Goal: Contribute content: Add original content to the website for others to see

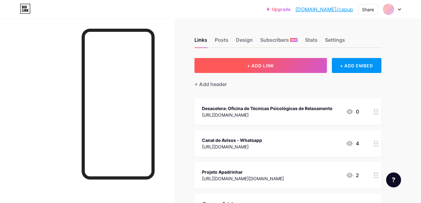
click at [297, 63] on button "+ ADD LINK" at bounding box center [260, 65] width 132 height 15
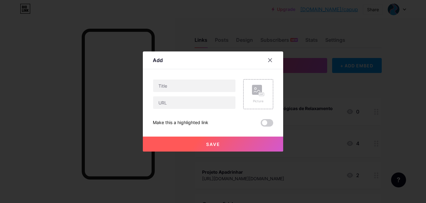
click at [210, 109] on div "Picture Make this a highlighted link Save" at bounding box center [213, 102] width 120 height 47
click at [205, 104] on input "text" at bounding box center [194, 102] width 82 height 12
paste input "[URL][DOMAIN_NAME]"
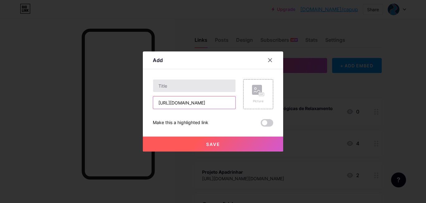
type input "[URL][DOMAIN_NAME]"
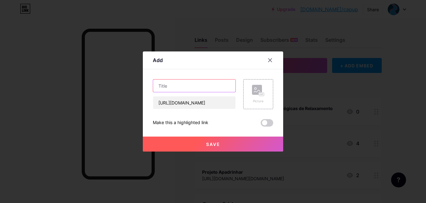
scroll to position [0, 0]
click at [212, 84] on input "text" at bounding box center [194, 85] width 82 height 12
click at [183, 84] on input "text" at bounding box center [194, 85] width 82 height 12
paste input "Vivências e Transformações: Da Psicologia em [GEOGRAPHIC_DATA] à Realidade Bras…"
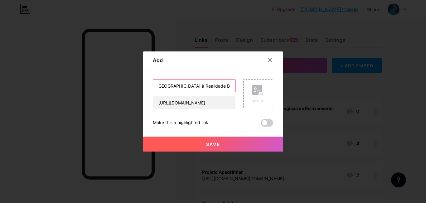
type input "Vivências e Transformações: Da Psicologia em [GEOGRAPHIC_DATA] à Realidade Bras…"
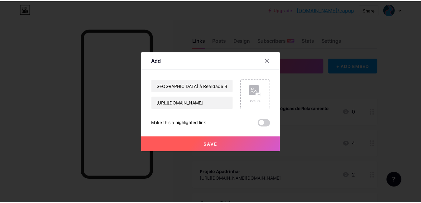
scroll to position [0, 0]
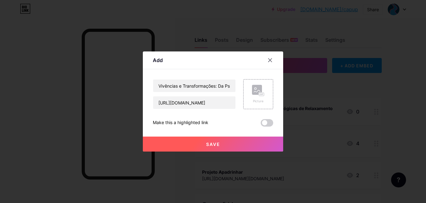
click at [218, 144] on button "Save" at bounding box center [213, 144] width 140 height 15
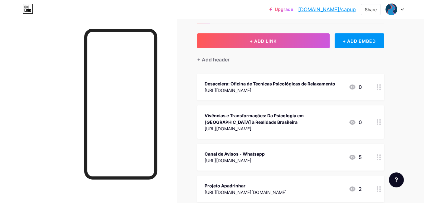
scroll to position [13, 0]
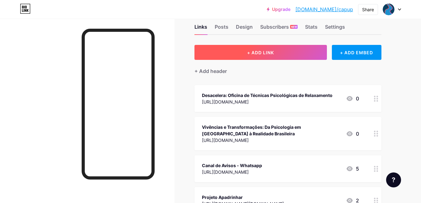
click at [272, 54] on span "+ ADD LINK" at bounding box center [260, 52] width 27 height 5
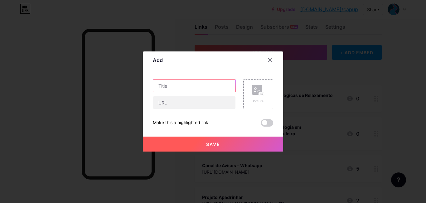
click at [175, 86] on input "text" at bounding box center [194, 85] width 82 height 12
paste input "Desafios e Perspectivas Atuais em Psicologia e Educação"
type input "Desafios e Perspectivas Atuais em Psicologia e Educação"
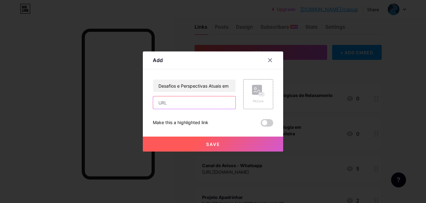
click at [194, 98] on input "text" at bounding box center [194, 102] width 82 height 12
paste input "[URL][DOMAIN_NAME]"
type input "[URL][DOMAIN_NAME]"
click at [215, 141] on span "Save" at bounding box center [213, 143] width 14 height 5
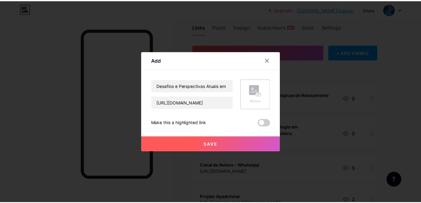
scroll to position [0, 0]
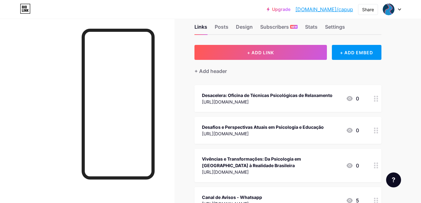
click at [362, 173] on div "Vivências e Transformações: Da Psicologia em [GEOGRAPHIC_DATA] à Realidade Bras…" at bounding box center [287, 165] width 187 height 33
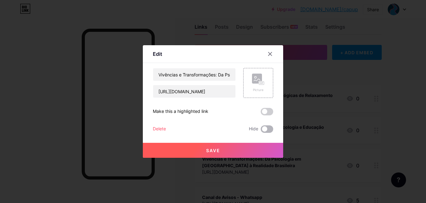
click at [266, 128] on span at bounding box center [267, 128] width 12 height 7
click at [261, 131] on input "checkbox" at bounding box center [261, 131] width 0 height 0
click at [262, 148] on button "Save" at bounding box center [213, 150] width 140 height 15
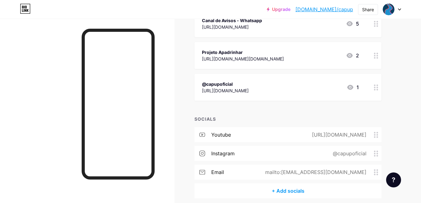
scroll to position [190, 0]
